Goal: Task Accomplishment & Management: Manage account settings

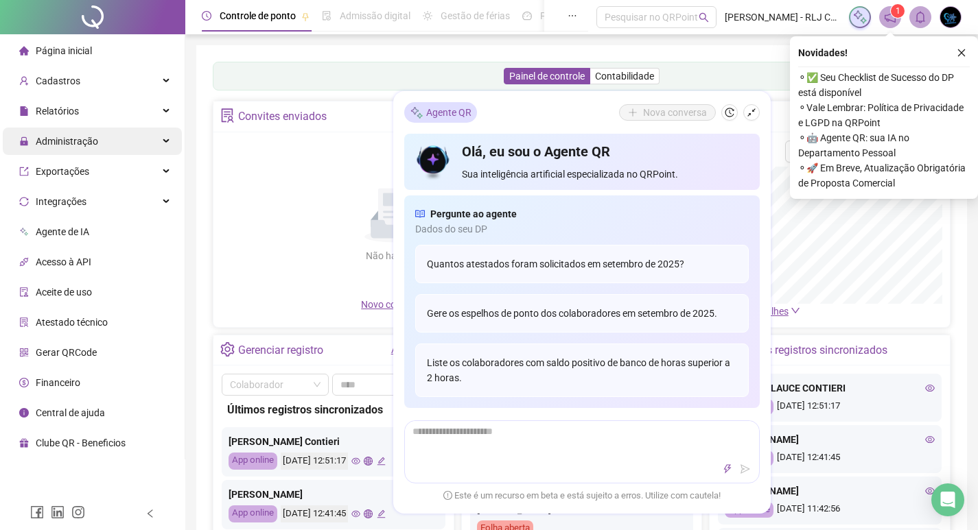
click at [73, 143] on span "Administração" at bounding box center [67, 141] width 62 height 11
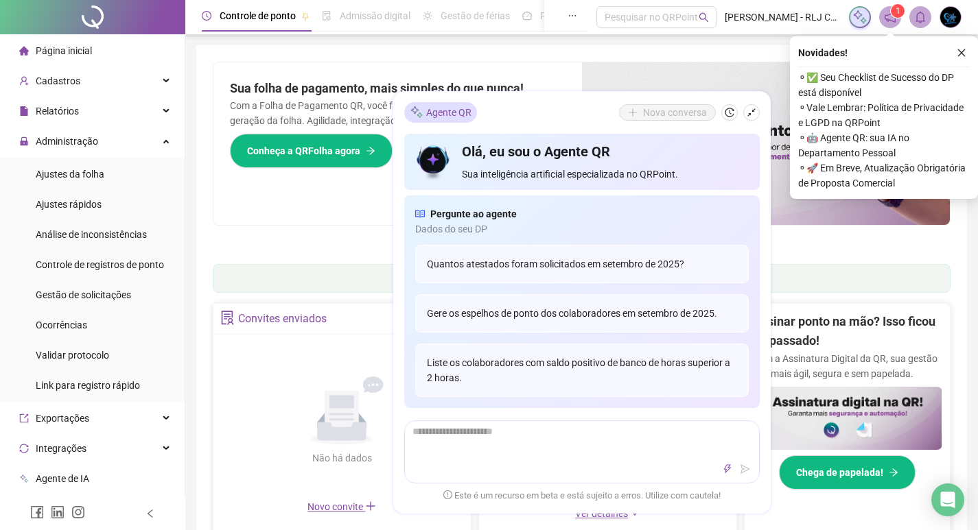
click at [958, 51] on icon "close" at bounding box center [961, 53] width 10 height 10
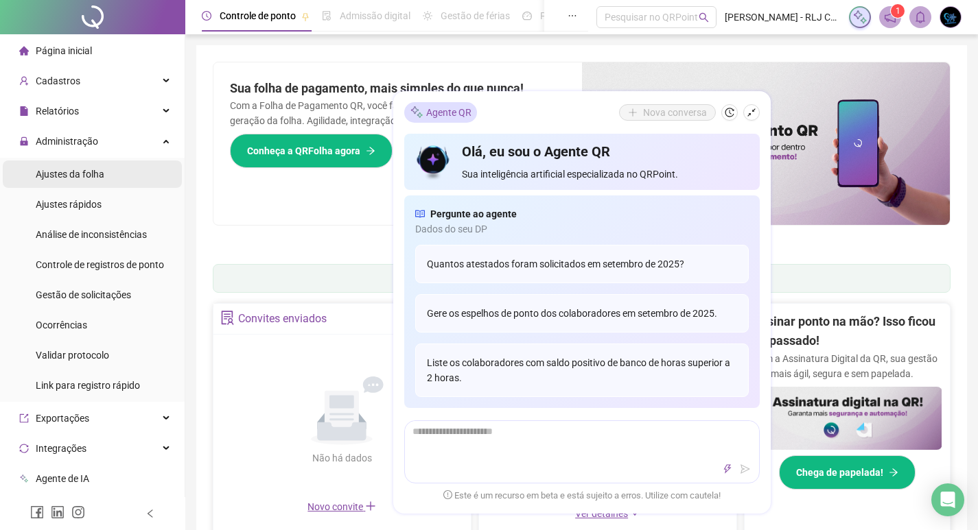
click at [85, 170] on span "Ajustes da folha" at bounding box center [70, 174] width 69 height 11
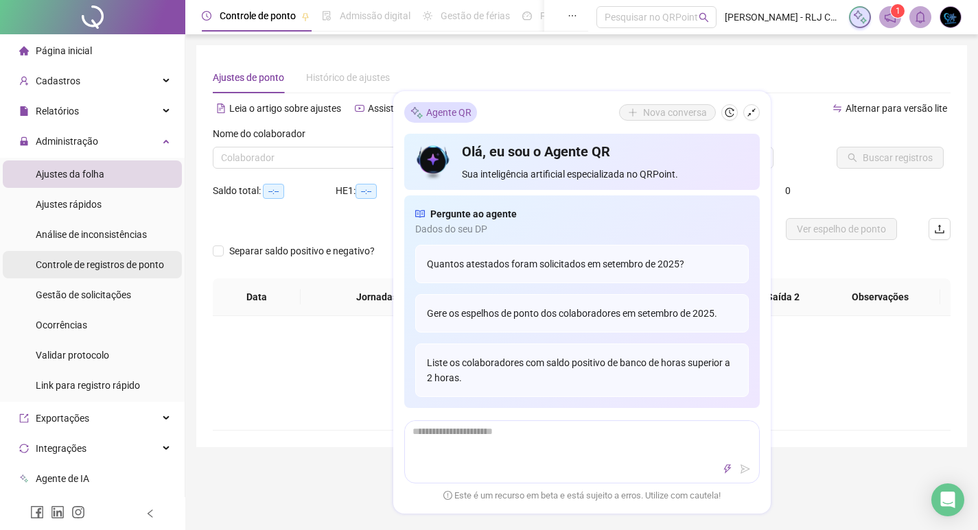
type input "**********"
click at [60, 113] on span "Relatórios" at bounding box center [57, 111] width 43 height 11
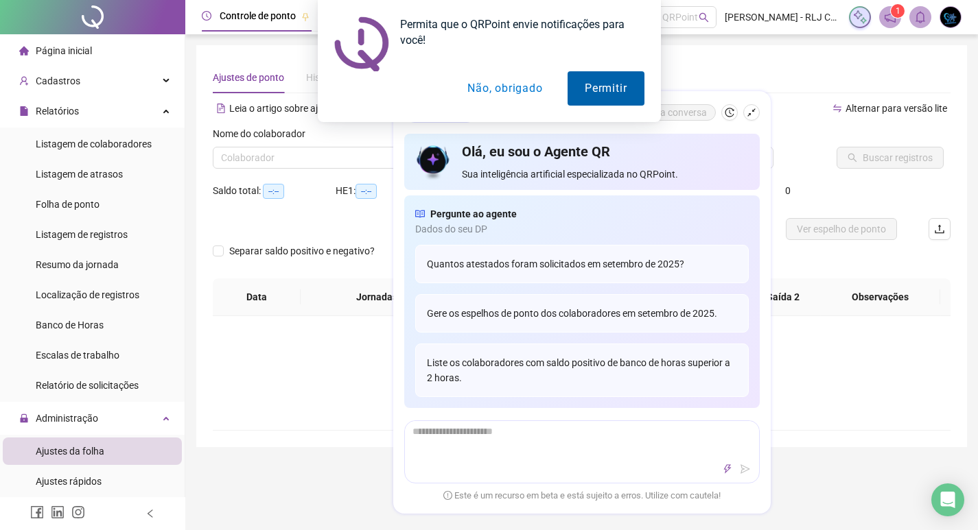
click at [623, 86] on button "Permitir" at bounding box center [605, 88] width 76 height 34
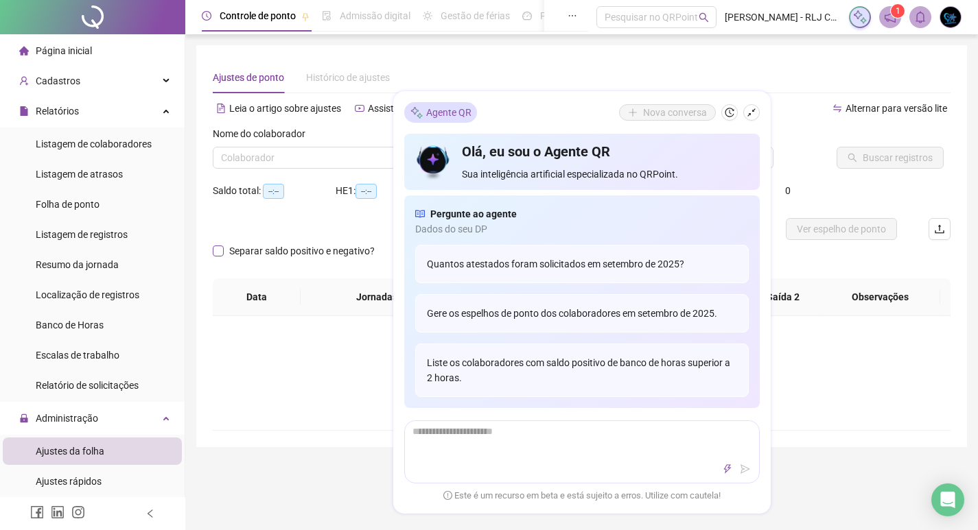
click at [226, 250] on span "Separar saldo positivo e negativo?" at bounding box center [302, 251] width 156 height 15
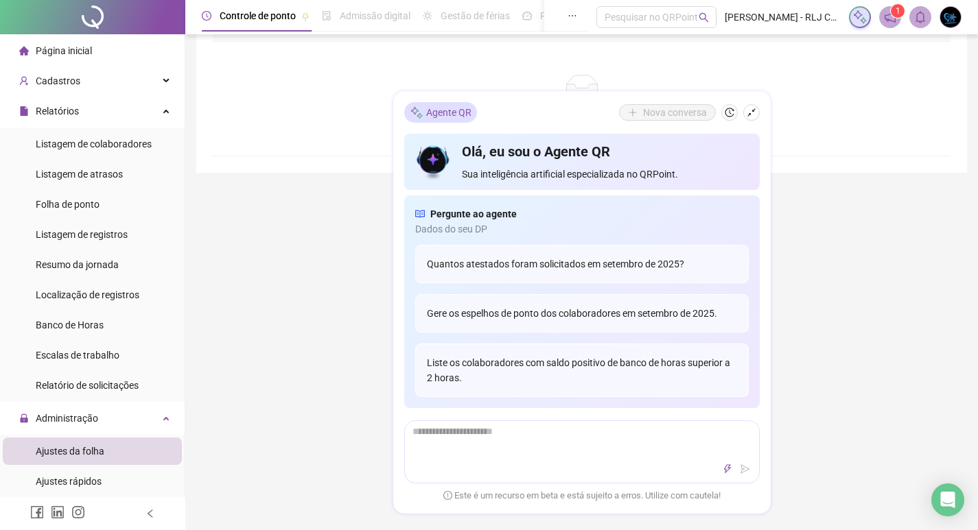
scroll to position [69, 0]
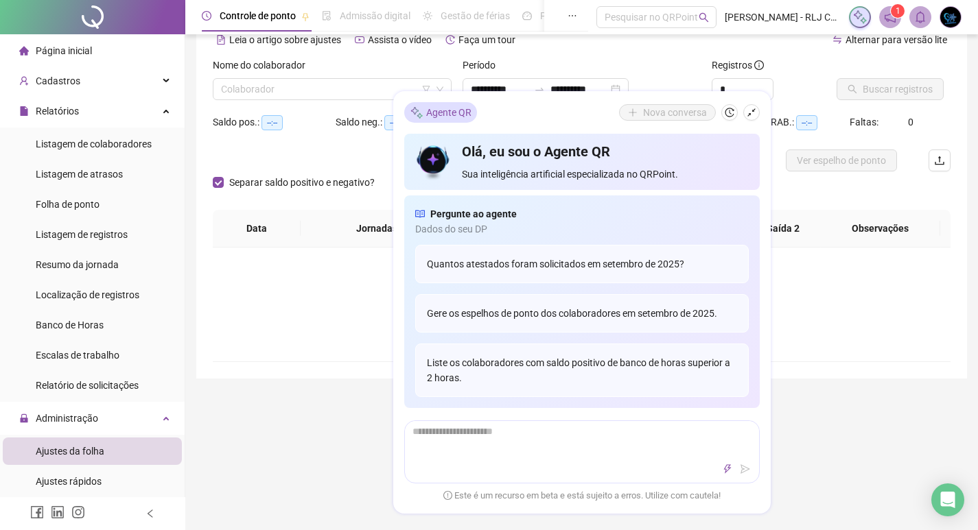
click at [841, 338] on div "Não há dados Não há dados" at bounding box center [582, 305] width 738 height 114
click at [754, 113] on icon "shrink" at bounding box center [752, 113] width 10 height 10
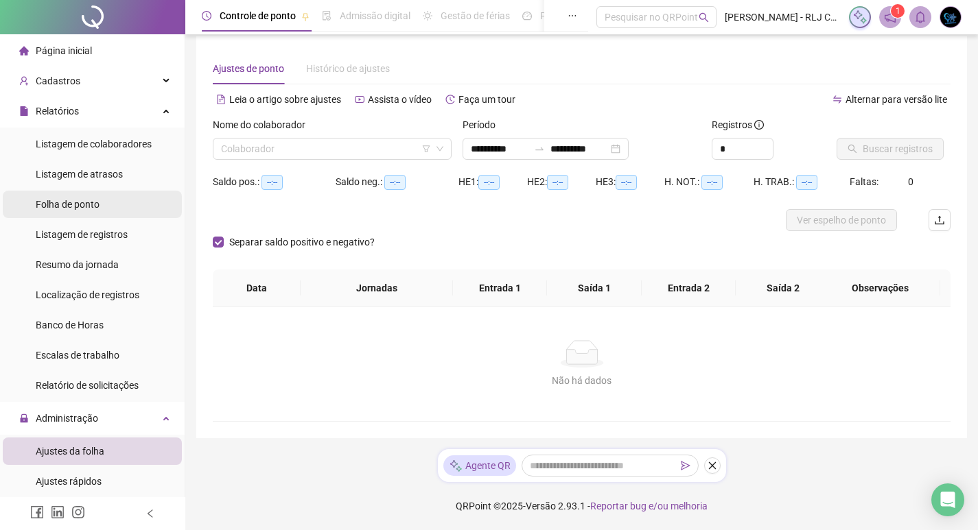
scroll to position [0, 0]
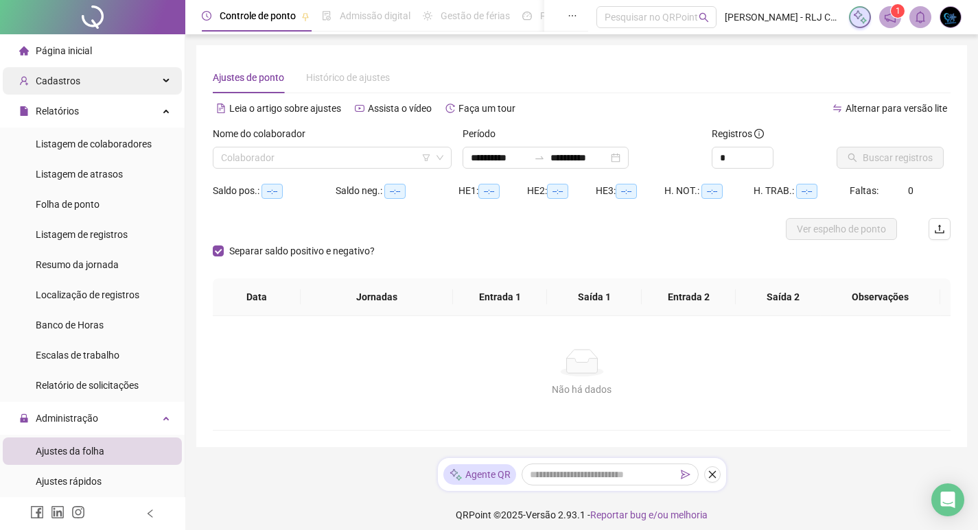
click at [66, 74] on span "Cadastros" at bounding box center [49, 80] width 61 height 27
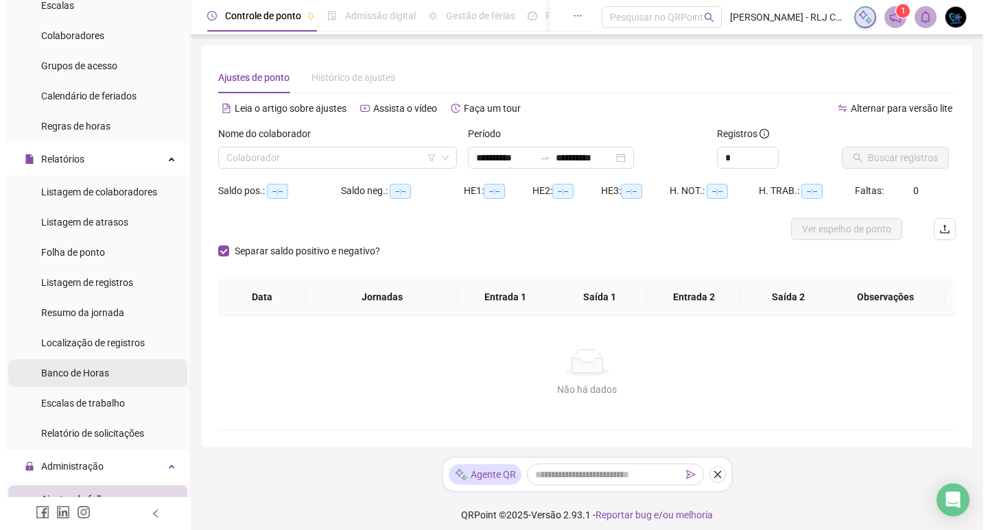
scroll to position [206, 0]
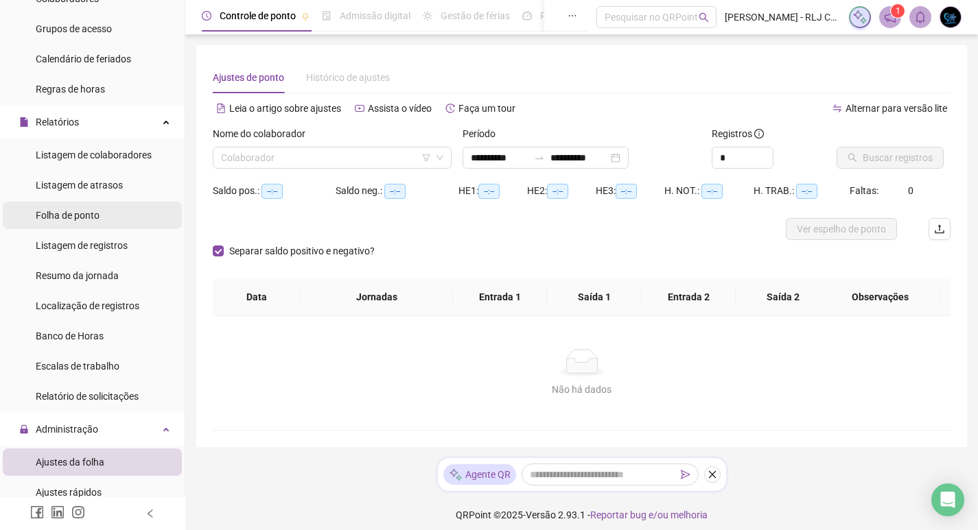
click at [78, 213] on span "Folha de ponto" at bounding box center [68, 215] width 64 height 11
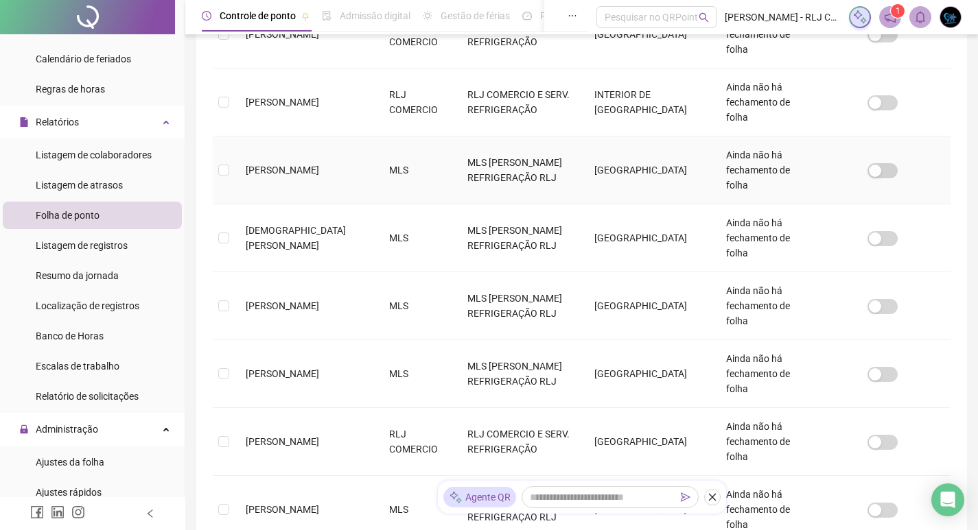
scroll to position [458, 0]
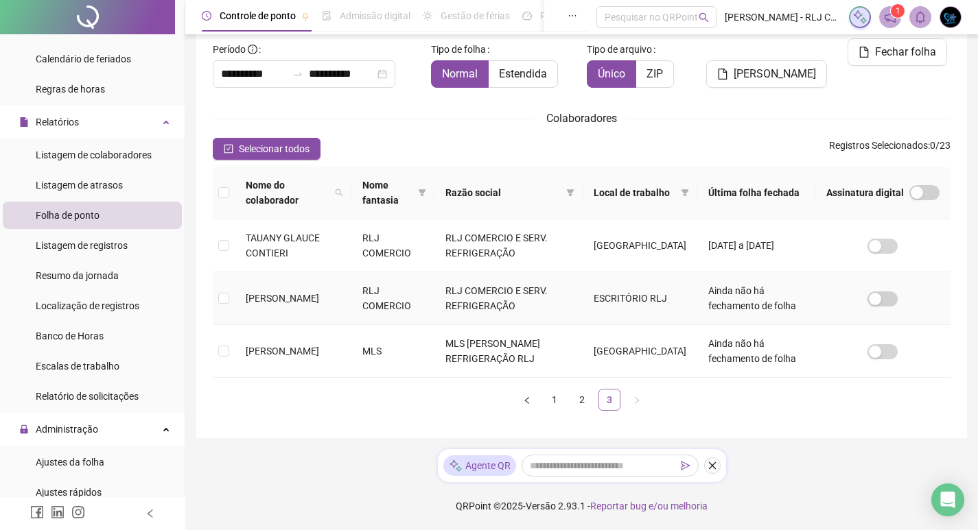
scroll to position [16, 0]
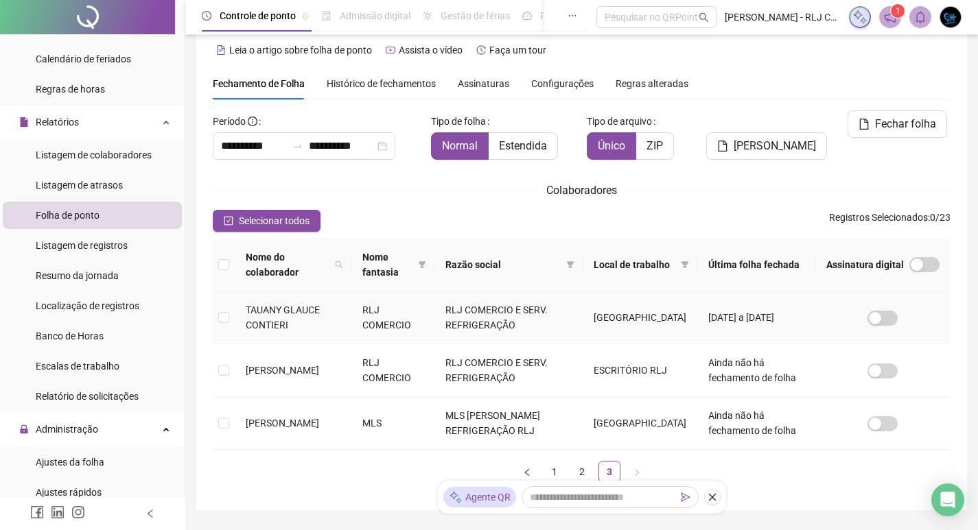
click at [229, 315] on td at bounding box center [224, 318] width 22 height 53
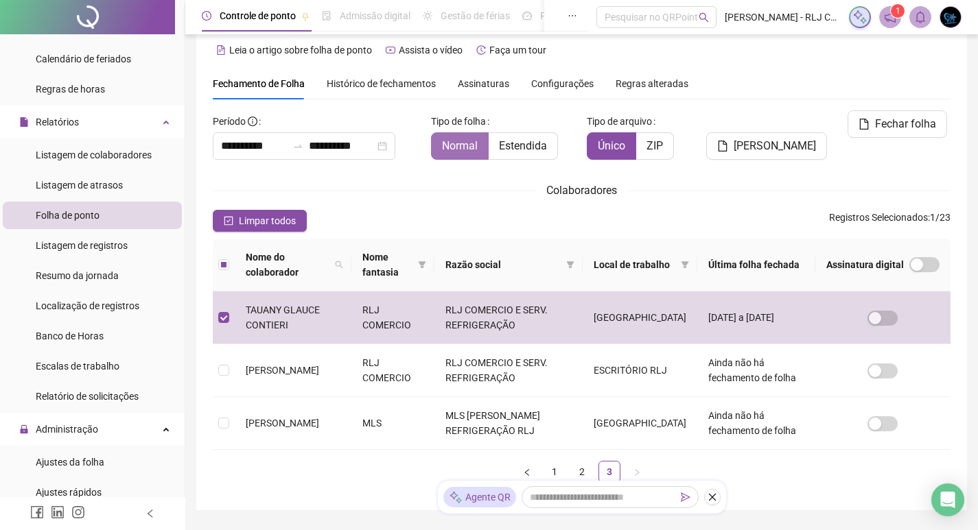
click at [465, 152] on span "Normal" at bounding box center [460, 145] width 36 height 13
click at [239, 147] on input "**********" at bounding box center [254, 146] width 66 height 16
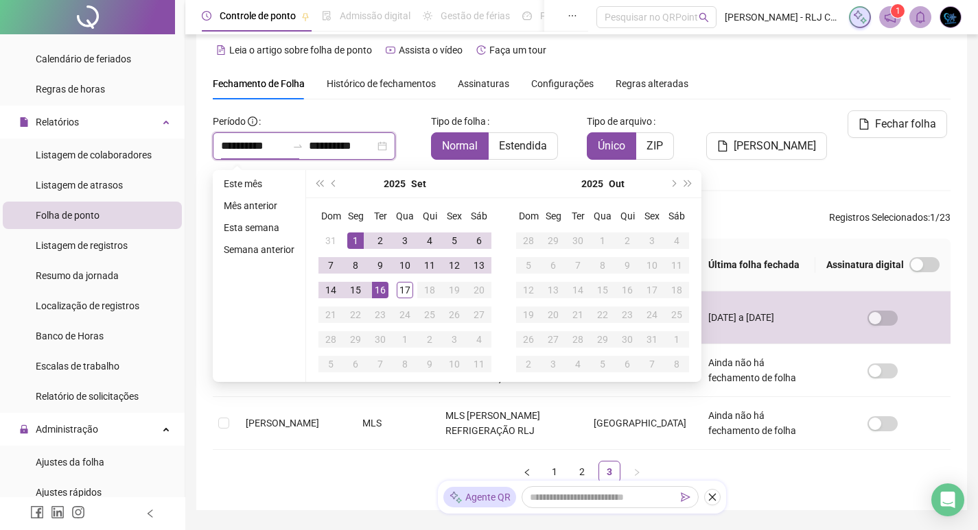
type input "**********"
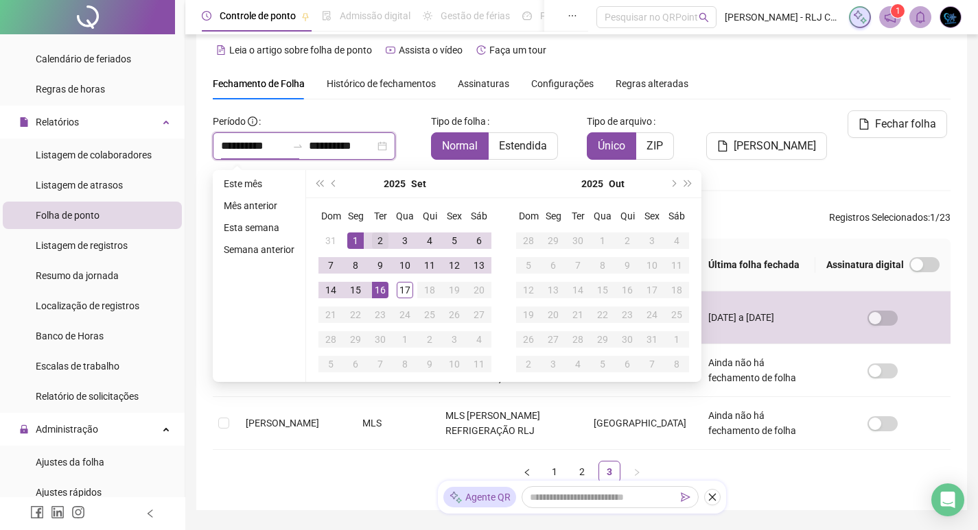
type input "**********"
click at [314, 182] on button "super-prev-year" at bounding box center [319, 183] width 15 height 27
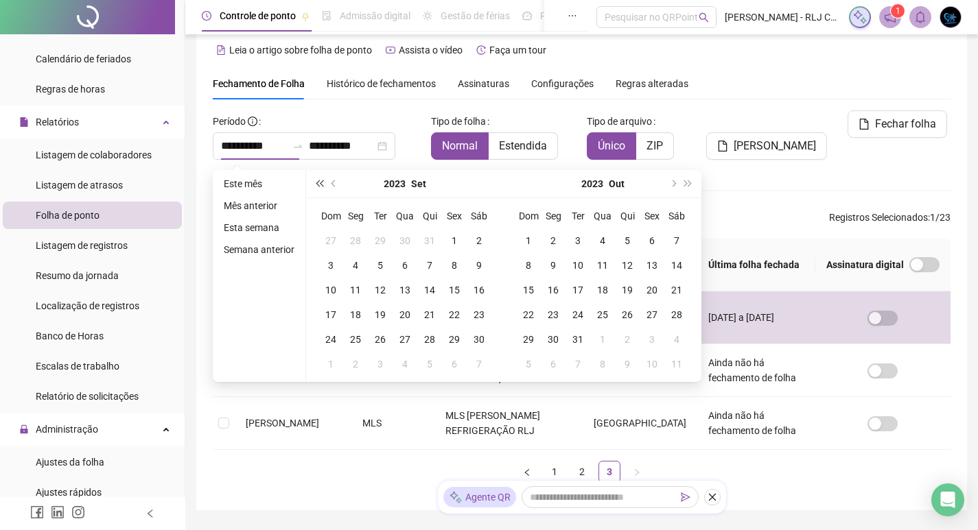
click at [321, 180] on span "super-prev-year" at bounding box center [319, 183] width 7 height 7
click at [331, 184] on span "prev-year" at bounding box center [334, 183] width 7 height 7
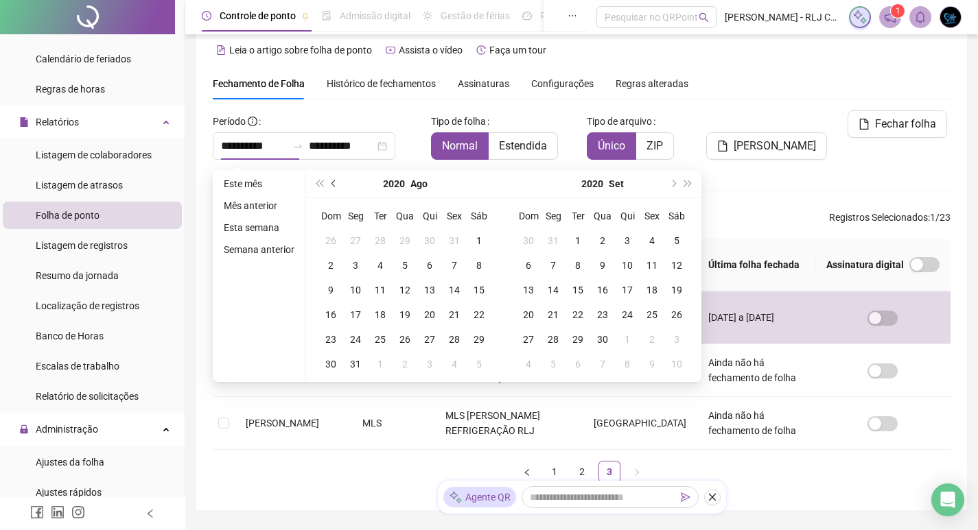
click at [331, 184] on span "prev-year" at bounding box center [334, 183] width 7 height 7
click at [331, 183] on span "prev-year" at bounding box center [334, 183] width 7 height 7
click at [332, 183] on span "prev-year" at bounding box center [334, 183] width 7 height 7
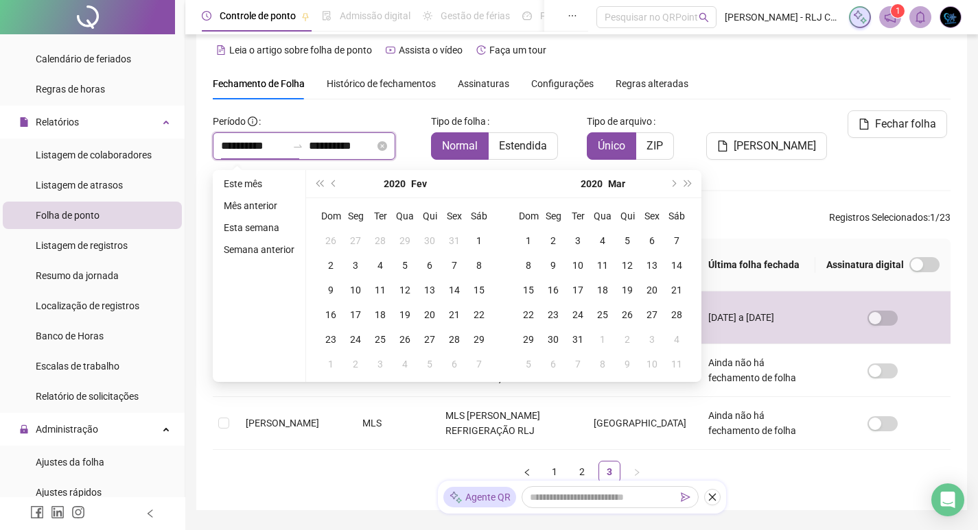
click at [246, 147] on input "**********" at bounding box center [254, 146] width 66 height 16
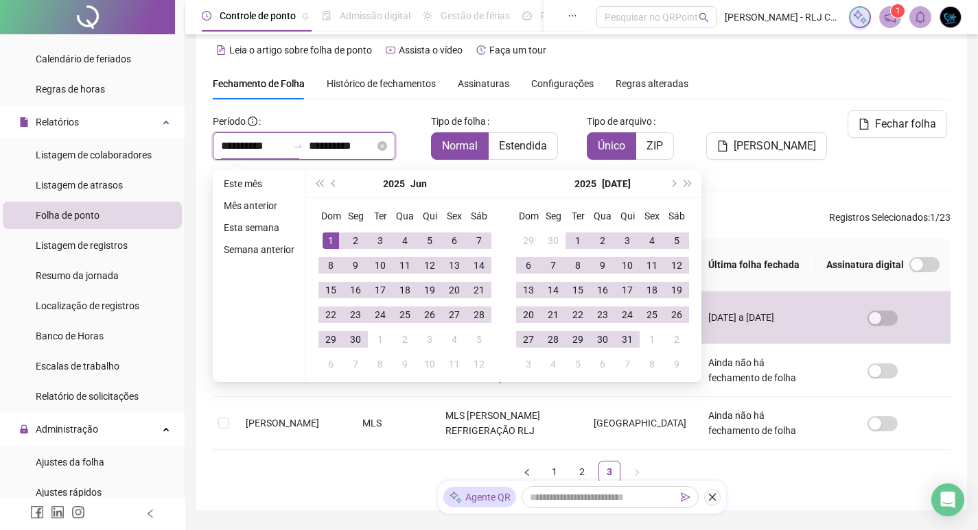
type input "**********"
click at [331, 146] on input "**********" at bounding box center [342, 146] width 66 height 16
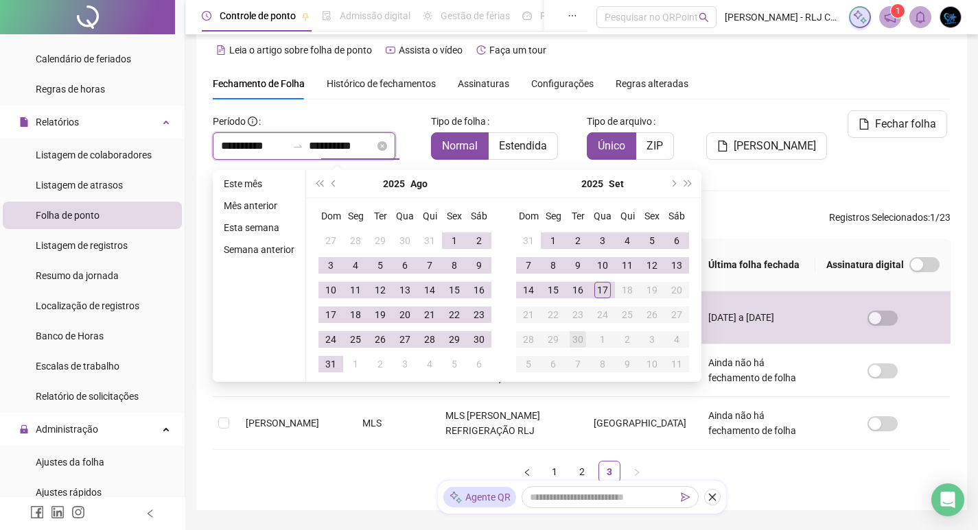
click at [347, 145] on input "**********" at bounding box center [342, 146] width 66 height 16
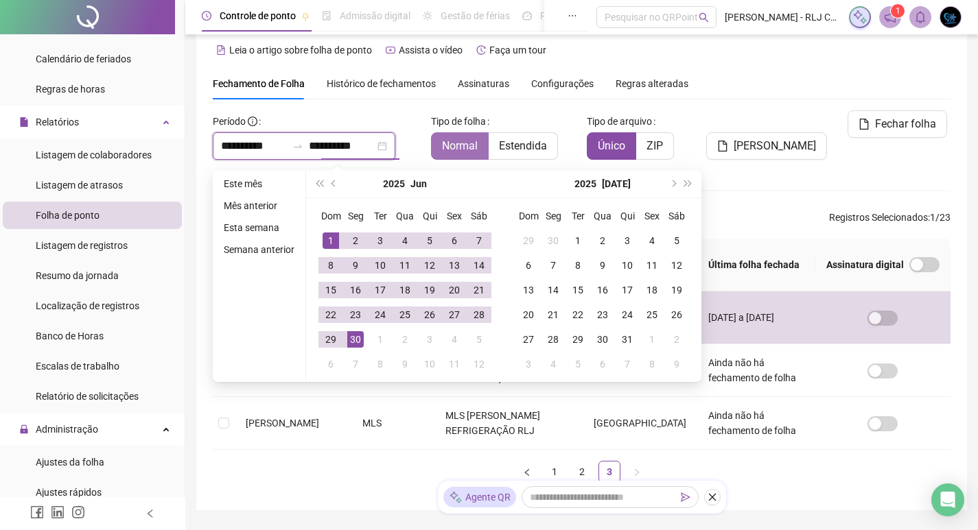
type input "**********"
click at [448, 148] on span "Normal" at bounding box center [460, 145] width 36 height 13
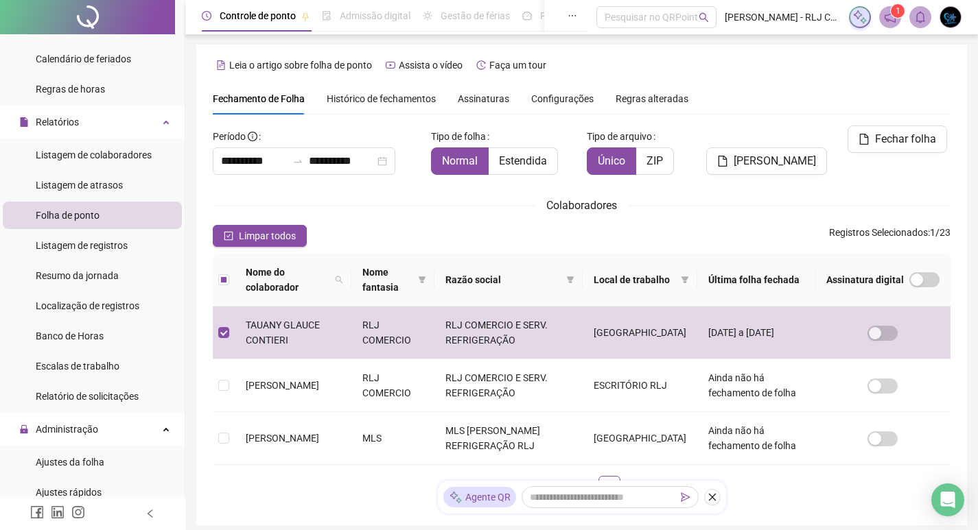
scroll to position [0, 0]
click at [804, 154] on span "[PERSON_NAME]" at bounding box center [774, 162] width 82 height 16
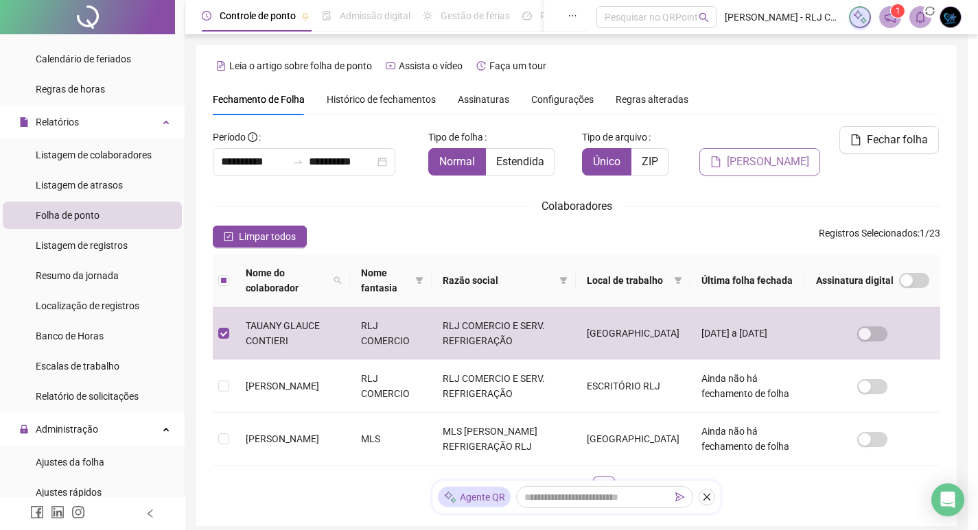
scroll to position [16, 0]
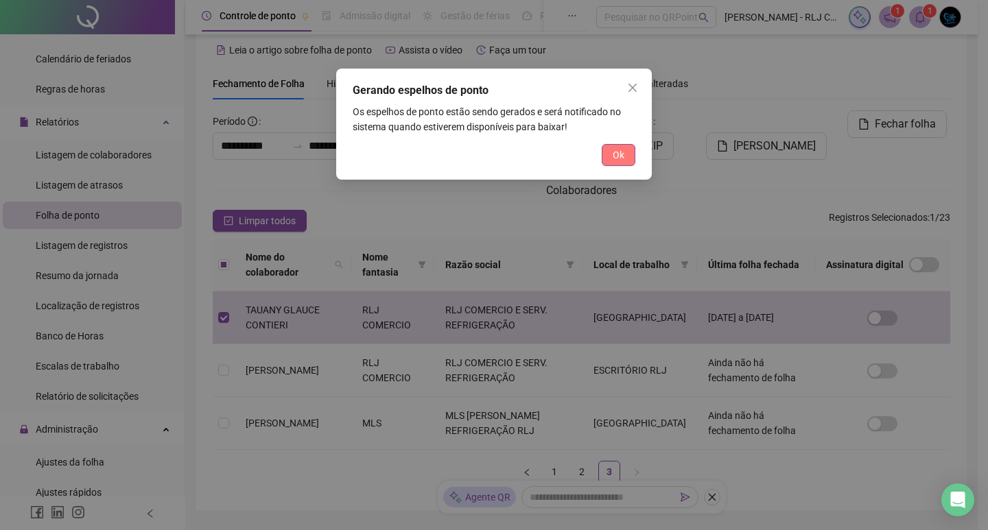
click at [626, 152] on button "Ok" at bounding box center [619, 155] width 34 height 22
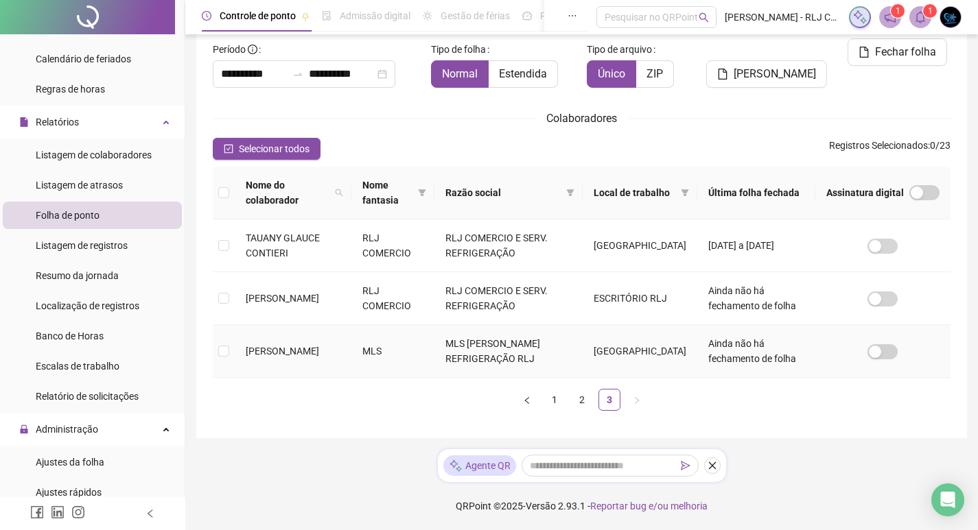
scroll to position [19, 0]
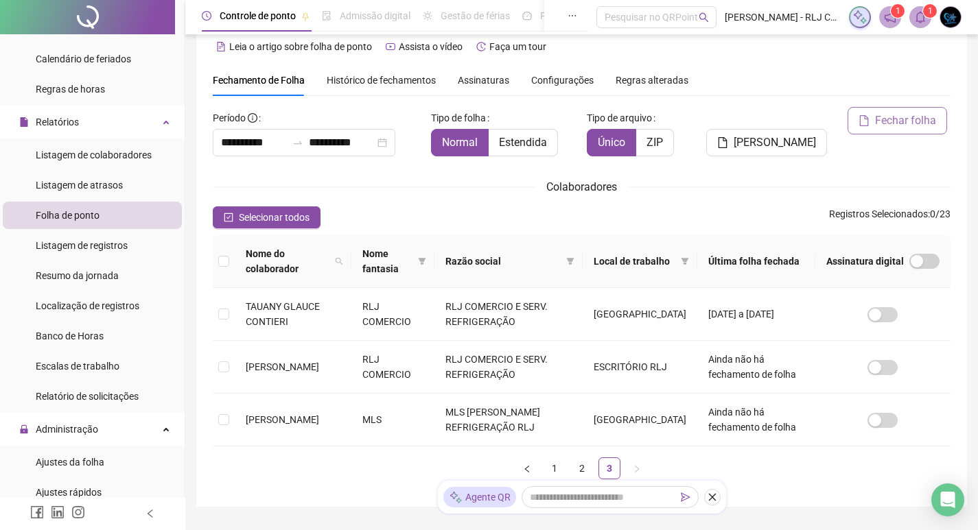
click at [897, 121] on span "Fechar folha" at bounding box center [905, 121] width 61 height 16
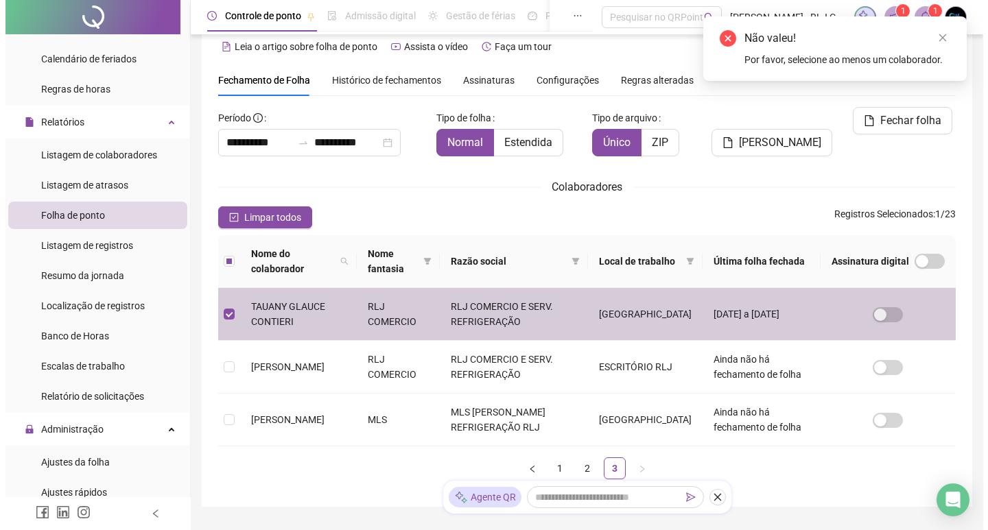
scroll to position [16, 0]
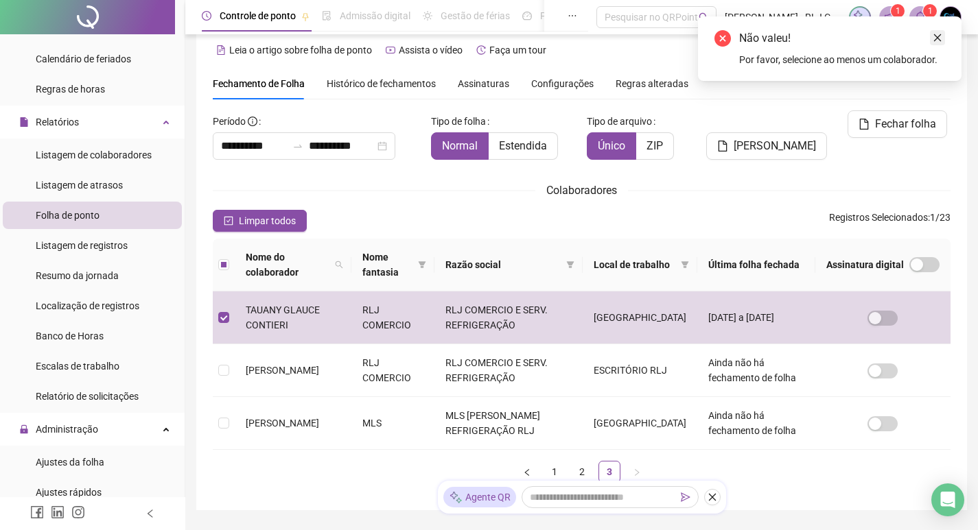
click at [934, 36] on icon "close" at bounding box center [937, 38] width 10 height 10
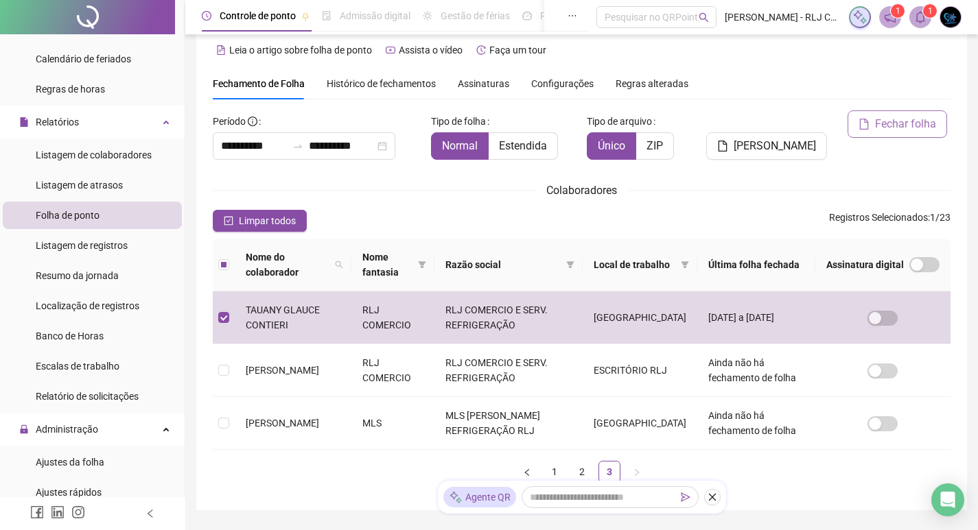
click at [911, 121] on span "Fechar folha" at bounding box center [905, 124] width 61 height 16
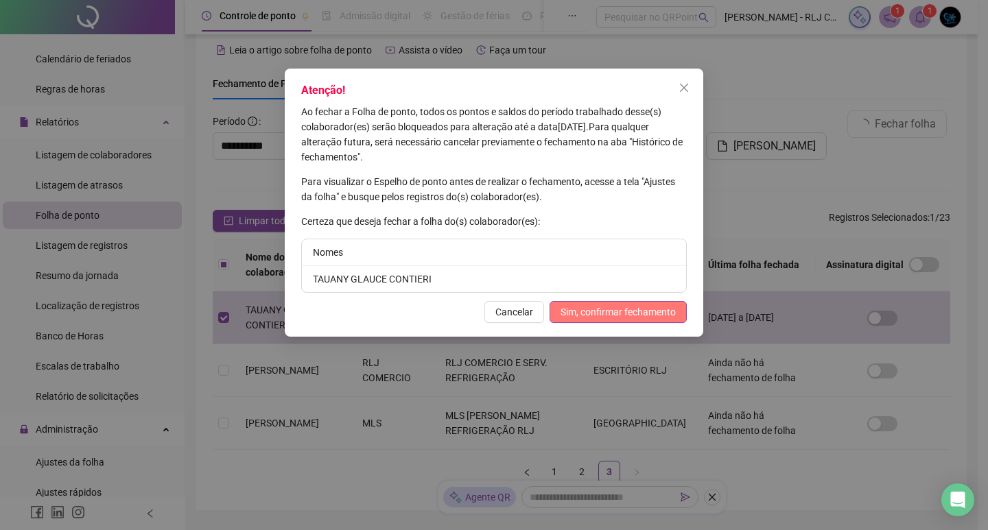
click at [628, 316] on span "Sim, confirmar fechamento" at bounding box center [618, 312] width 115 height 15
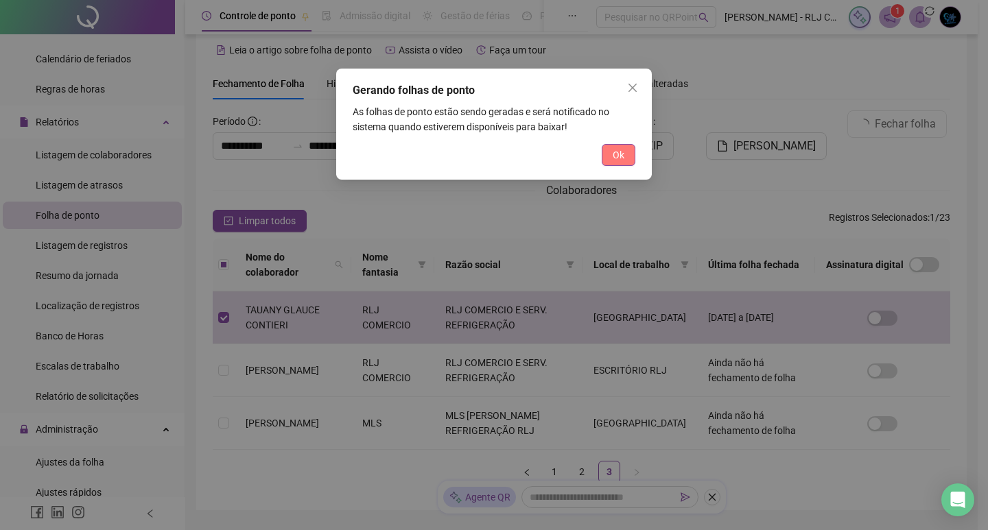
click at [618, 156] on span "Ok" at bounding box center [619, 155] width 12 height 15
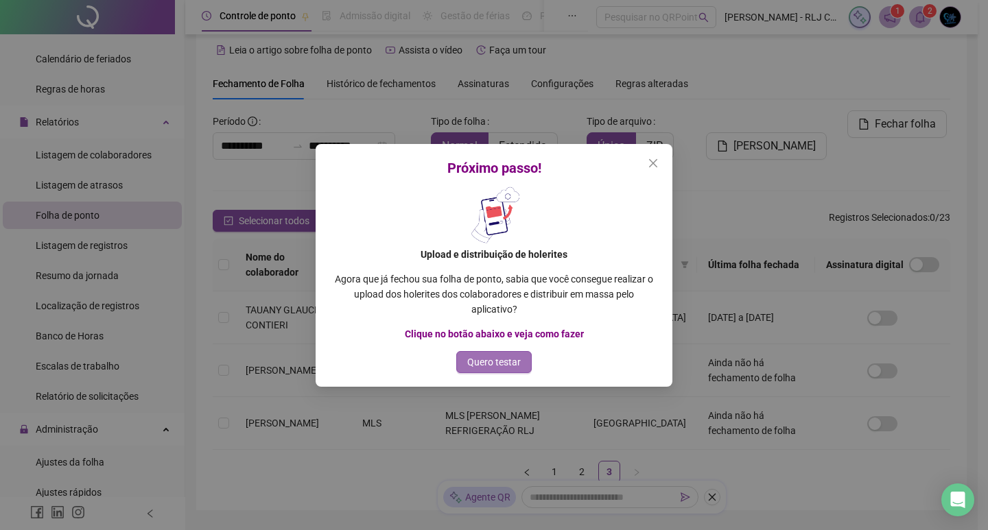
click at [515, 362] on span "Quero testar" at bounding box center [494, 362] width 54 height 15
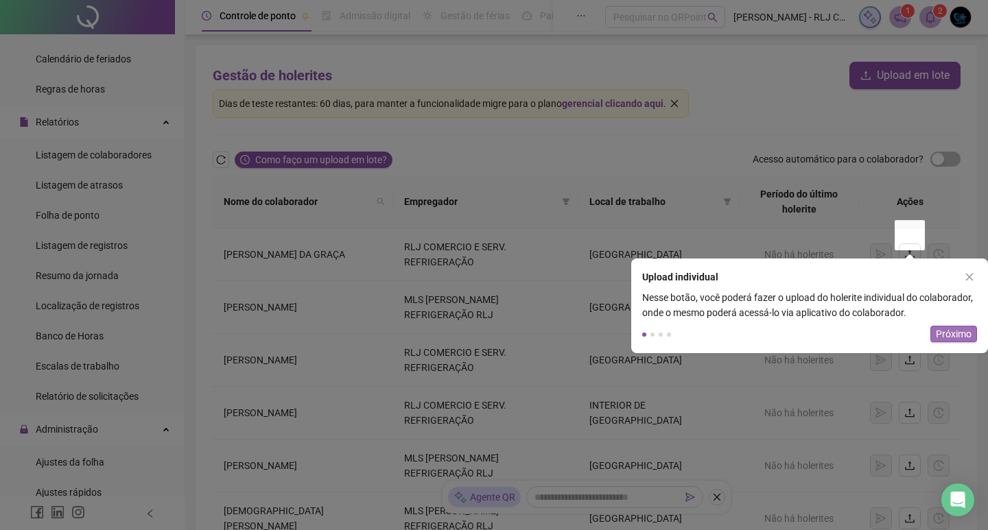
click at [948, 336] on span "Próximo" at bounding box center [954, 334] width 36 height 15
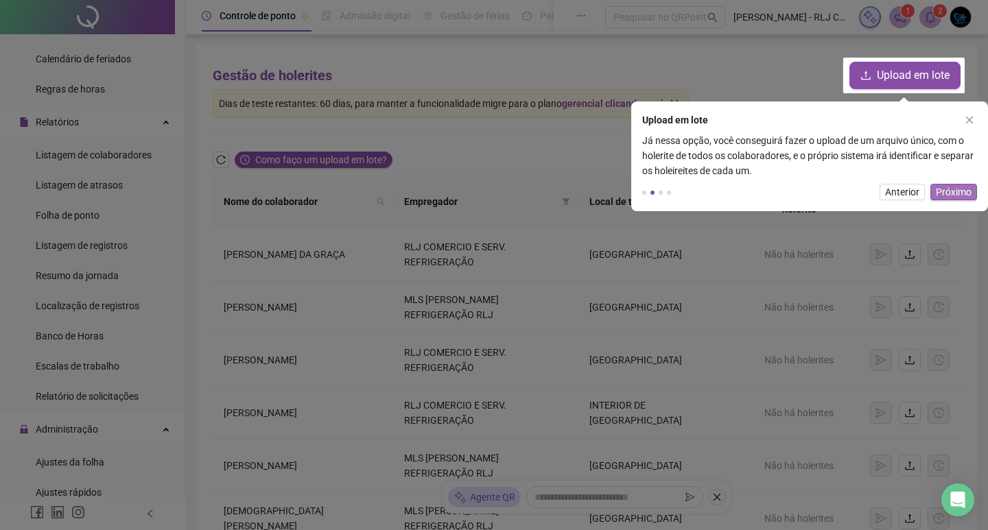
click at [952, 189] on span "Próximo" at bounding box center [954, 192] width 36 height 15
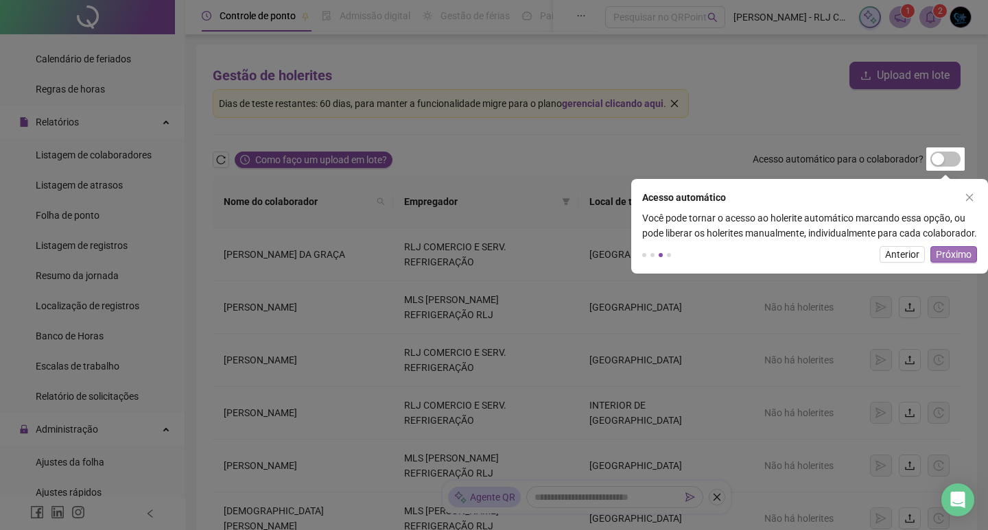
click at [959, 262] on span "Próximo" at bounding box center [954, 254] width 36 height 15
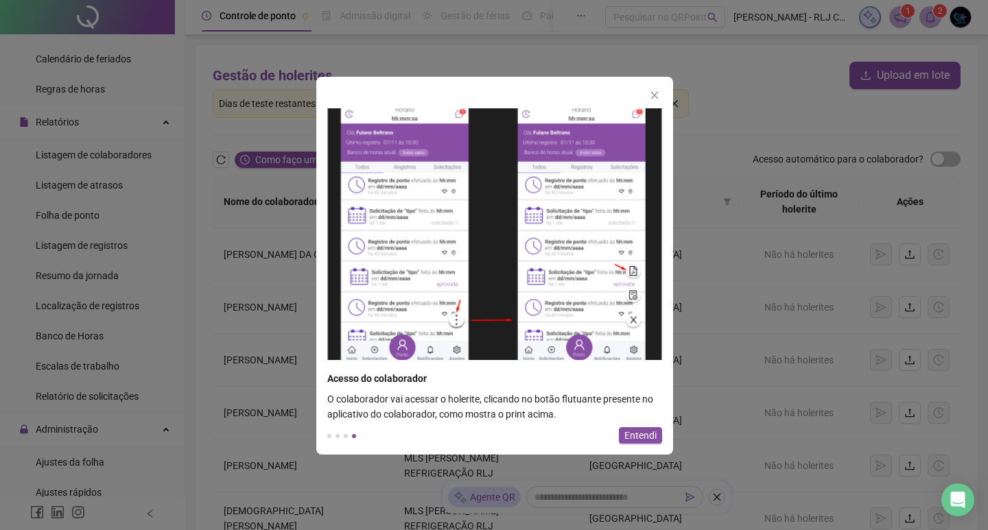
click at [642, 432] on span "Entendi" at bounding box center [640, 435] width 32 height 15
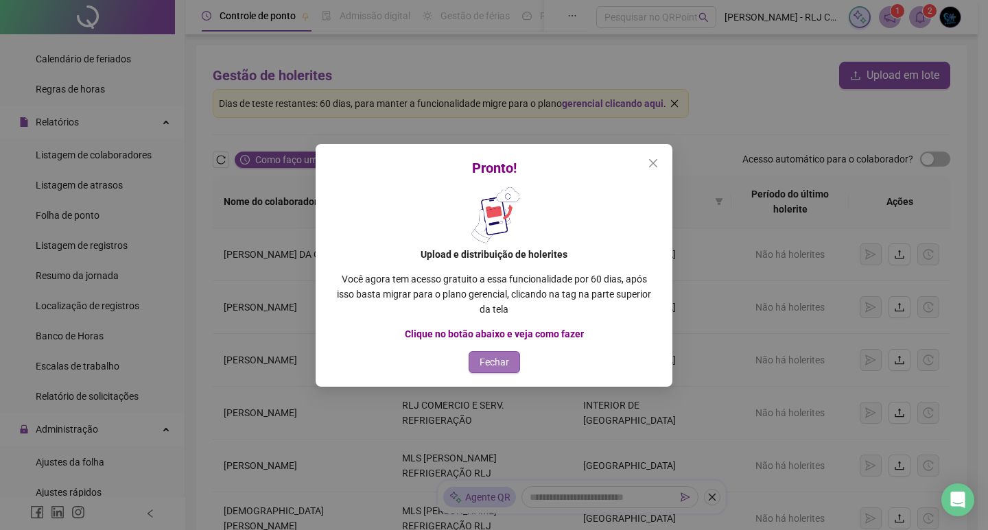
click at [502, 364] on span "Fechar" at bounding box center [495, 362] width 30 height 15
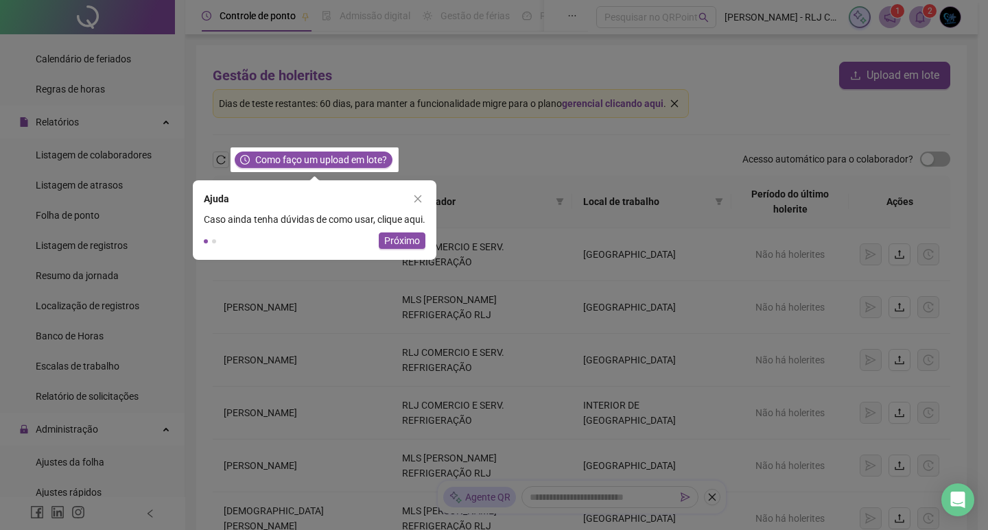
click at [417, 196] on icon "close" at bounding box center [418, 199] width 10 height 10
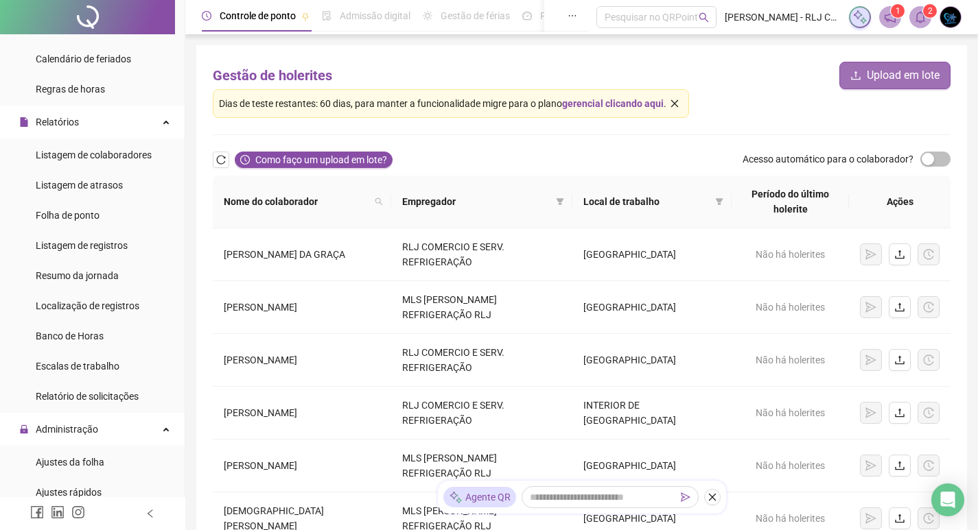
click at [904, 77] on span "Upload em lote" at bounding box center [903, 75] width 73 height 16
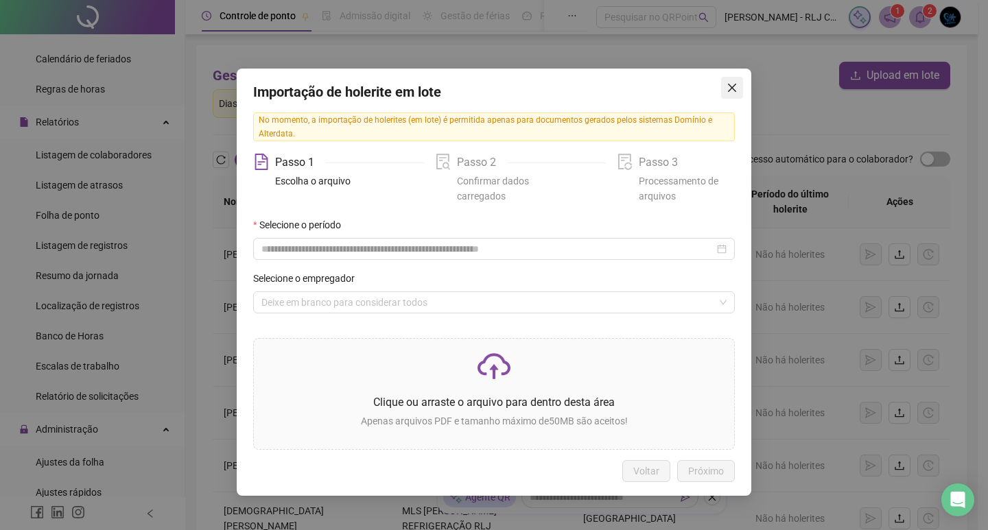
click at [733, 85] on icon "close" at bounding box center [732, 87] width 11 height 11
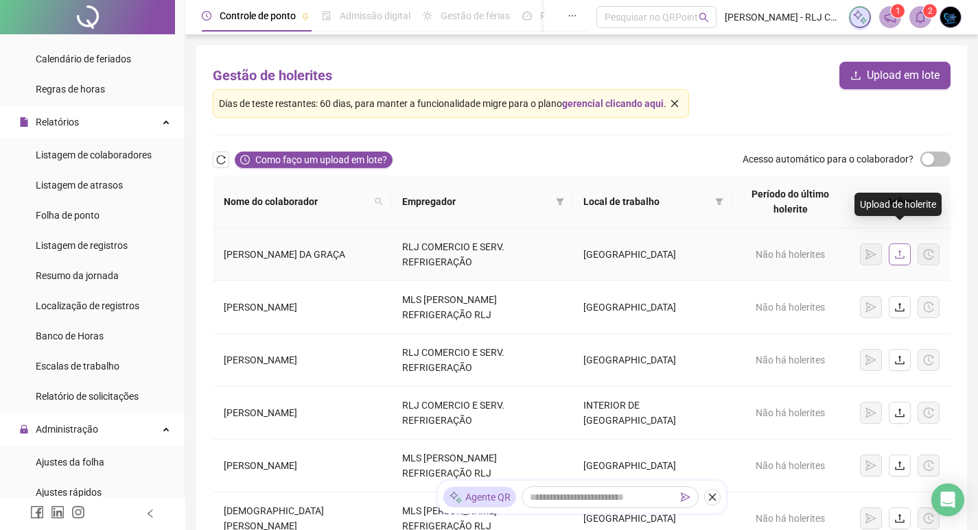
click at [898, 249] on icon "upload" at bounding box center [899, 254] width 11 height 11
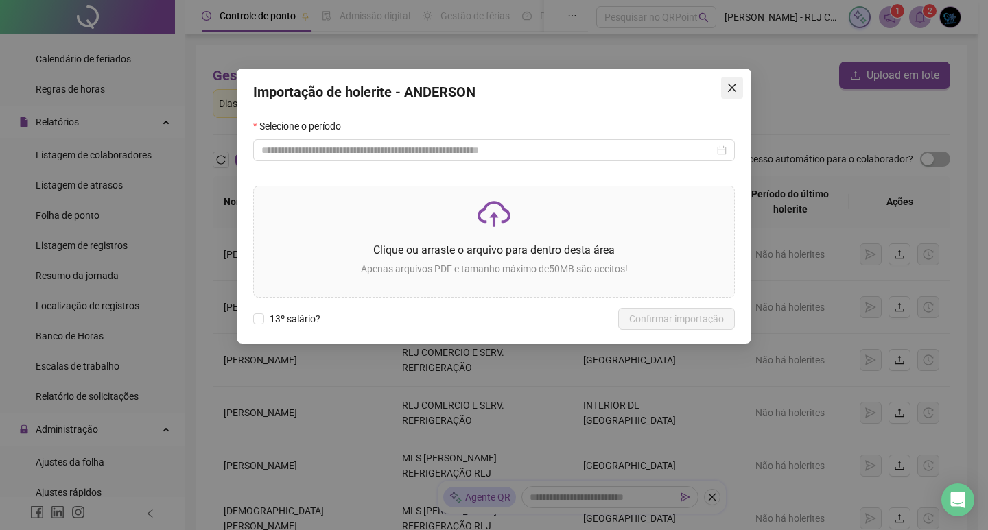
click at [733, 80] on button "Close" at bounding box center [732, 88] width 22 height 22
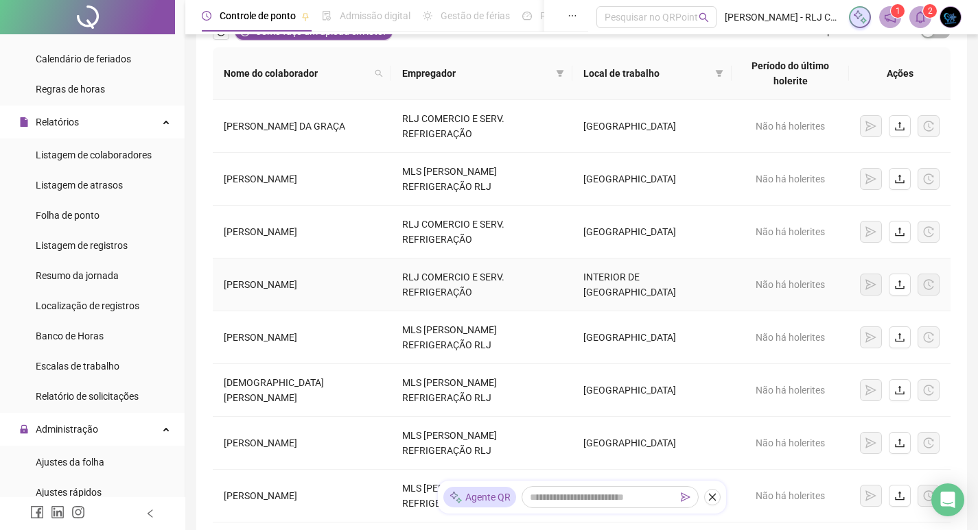
scroll to position [276, 0]
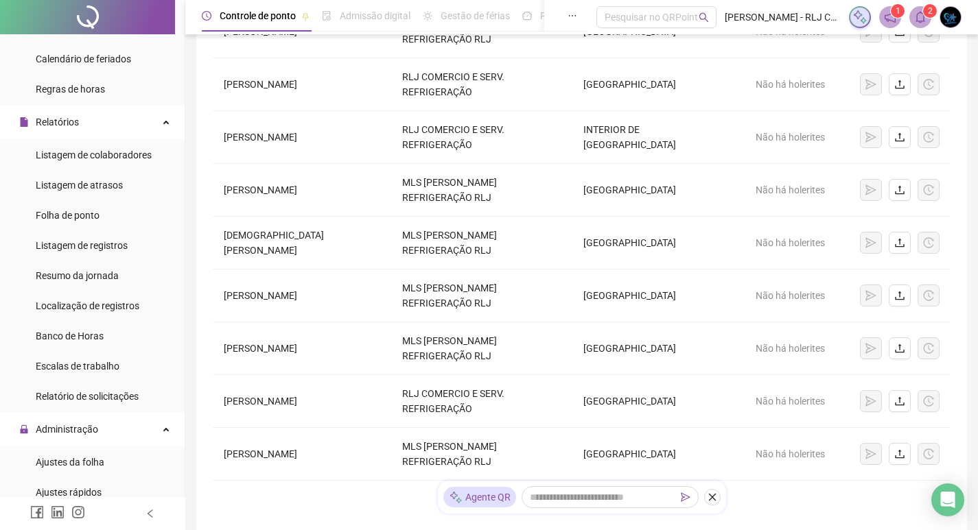
click at [627, 496] on icon "right" at bounding box center [623, 500] width 8 height 8
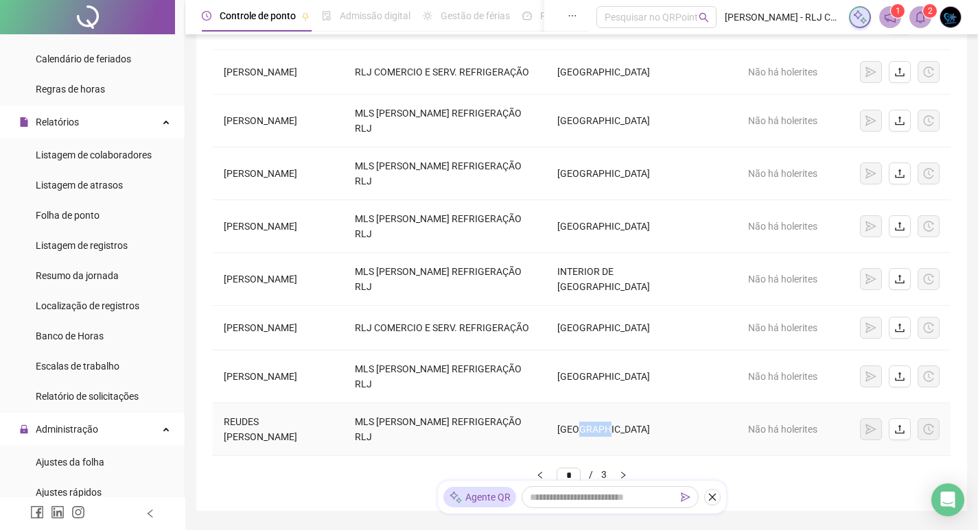
click at [632, 403] on td "[GEOGRAPHIC_DATA]" at bounding box center [631, 429] width 170 height 53
click at [627, 471] on icon "right" at bounding box center [623, 475] width 8 height 8
type input "*"
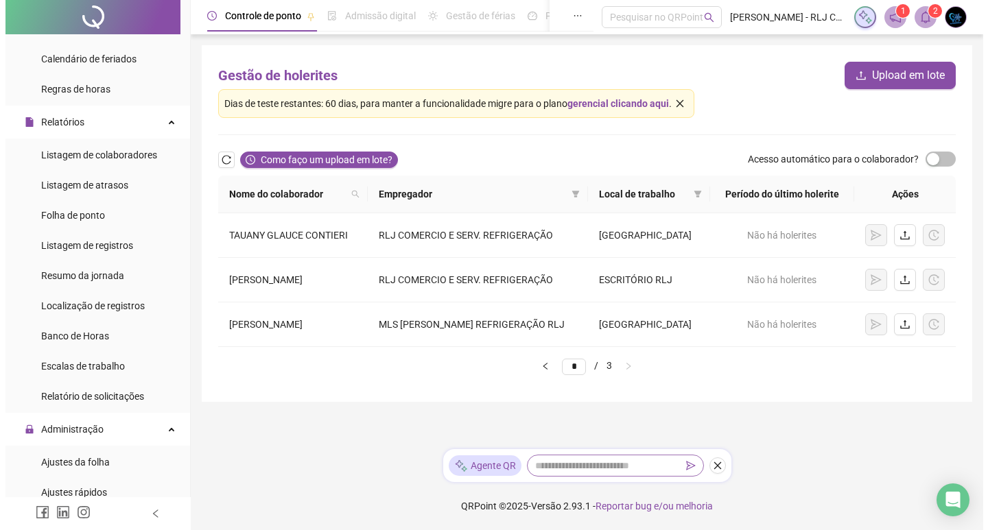
scroll to position [0, 0]
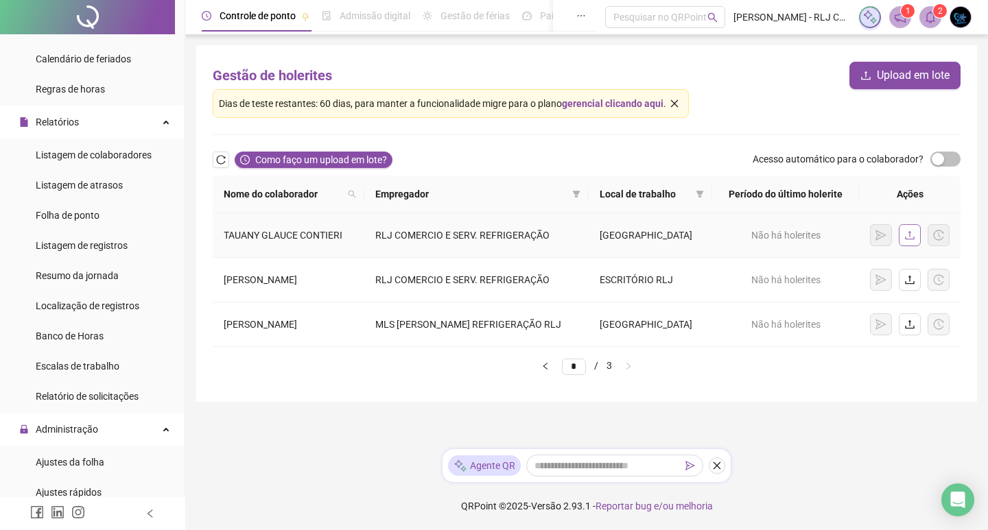
click at [906, 237] on icon "upload" at bounding box center [909, 235] width 11 height 11
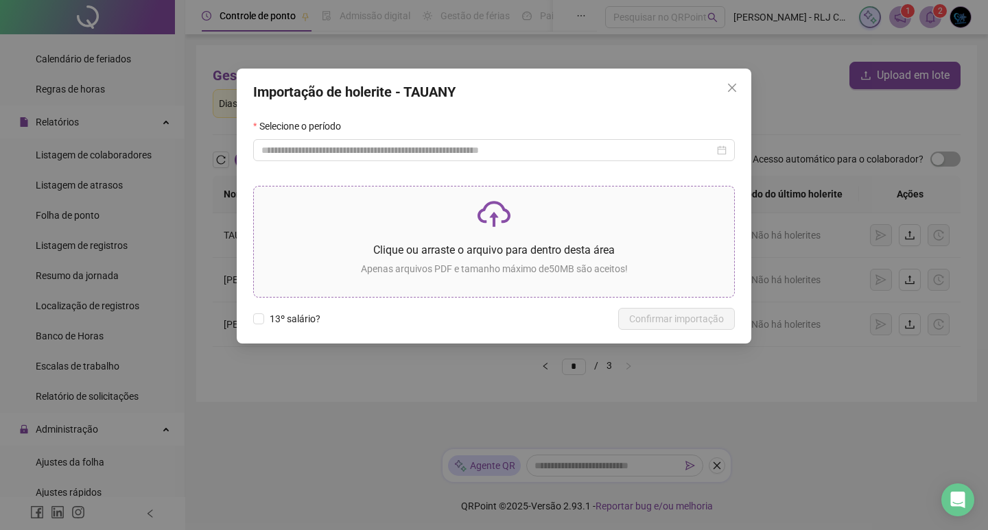
click at [510, 218] on p at bounding box center [494, 214] width 458 height 33
click at [580, 139] on div "Selecione o período" at bounding box center [494, 129] width 482 height 21
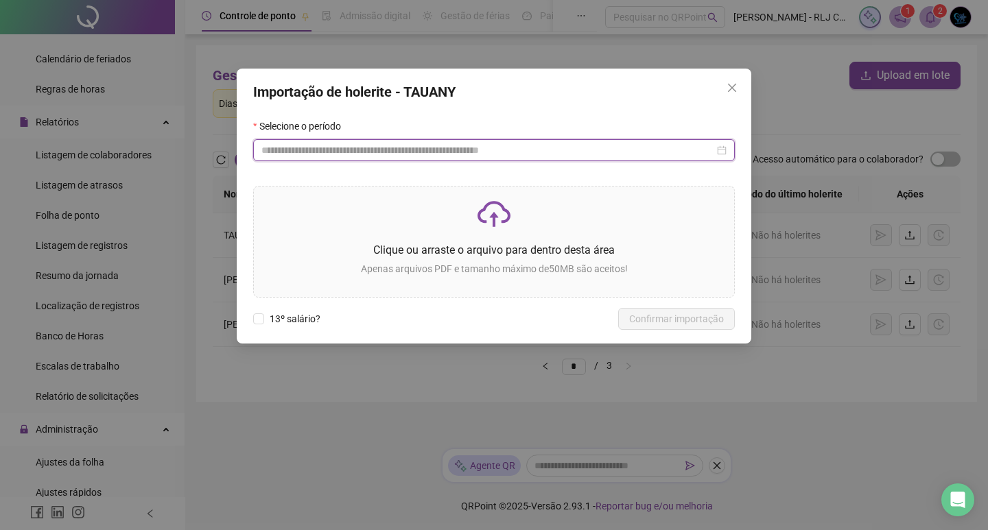
click at [578, 147] on input at bounding box center [487, 150] width 453 height 15
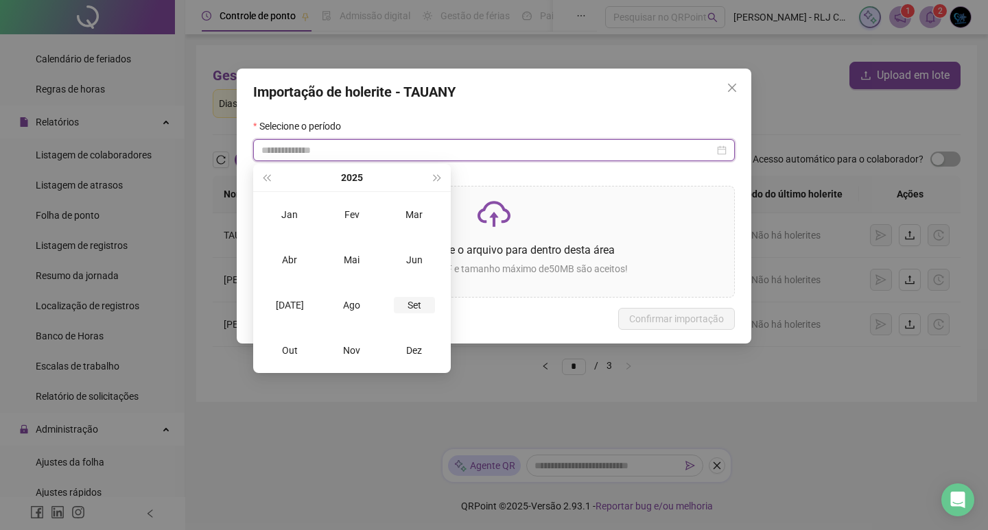
type input "**********"
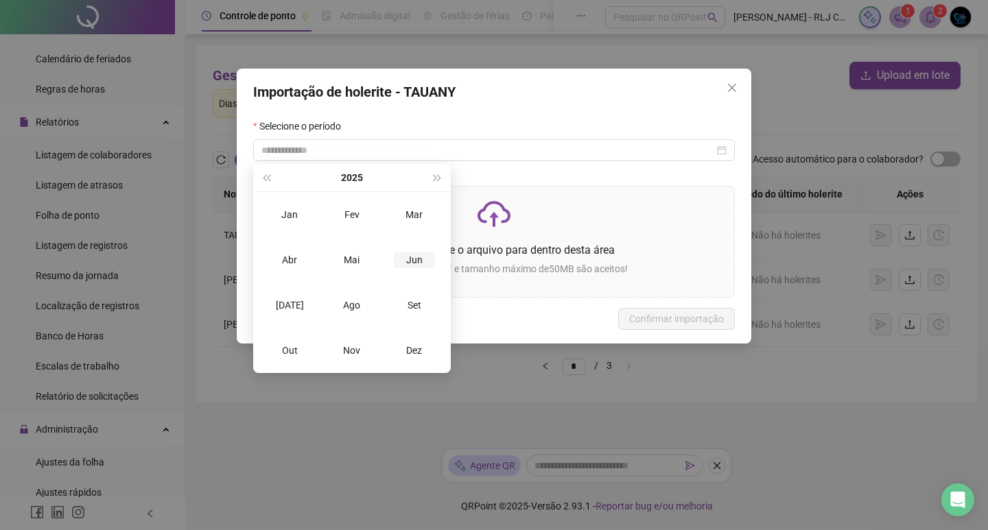
click at [414, 261] on div "Jun" at bounding box center [414, 260] width 41 height 16
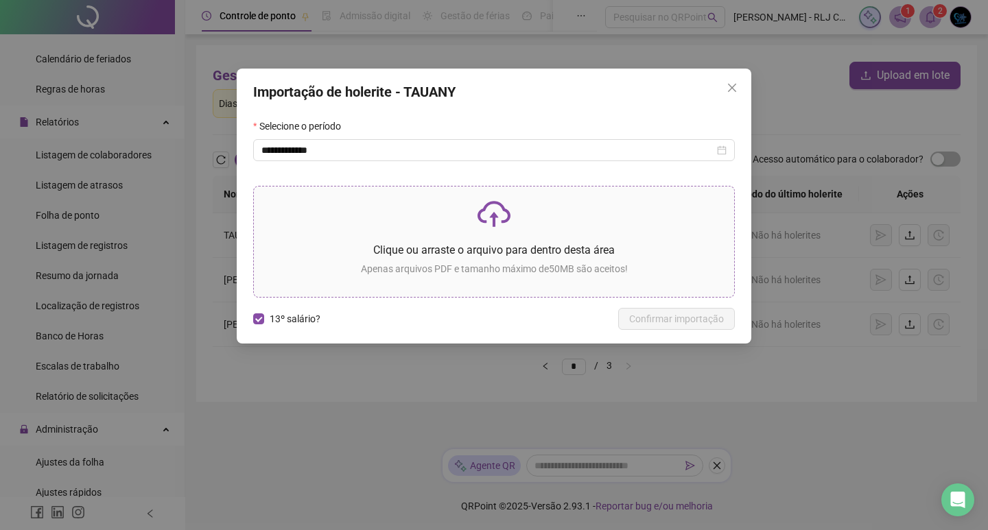
click at [496, 217] on icon "cloud-upload" at bounding box center [494, 219] width 9 height 15
click at [734, 84] on icon "close" at bounding box center [732, 87] width 11 height 11
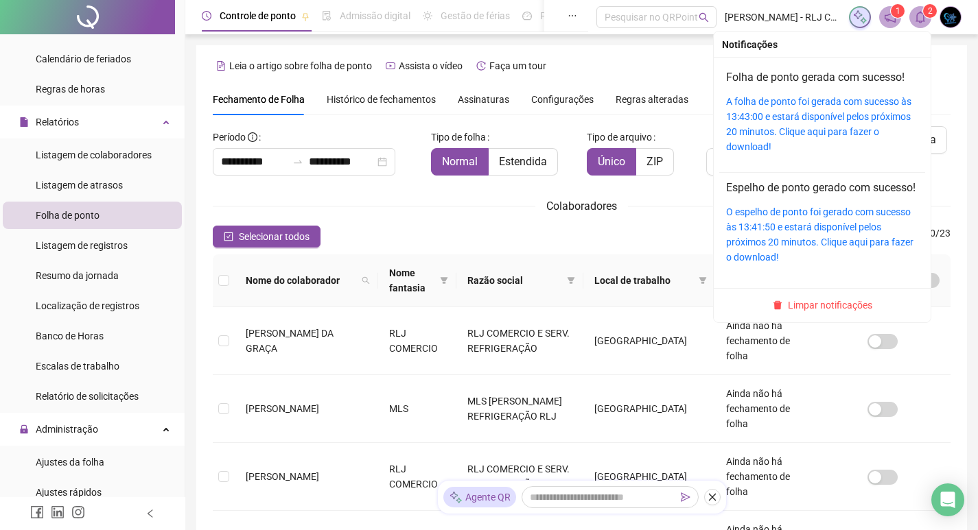
click at [917, 12] on icon "bell" at bounding box center [920, 17] width 12 height 12
click at [825, 104] on link "A folha de ponto foi gerada com sucesso às 13:43:00 e estará disponível pelos p…" at bounding box center [818, 124] width 185 height 56
